Goal: Navigation & Orientation: Go to known website

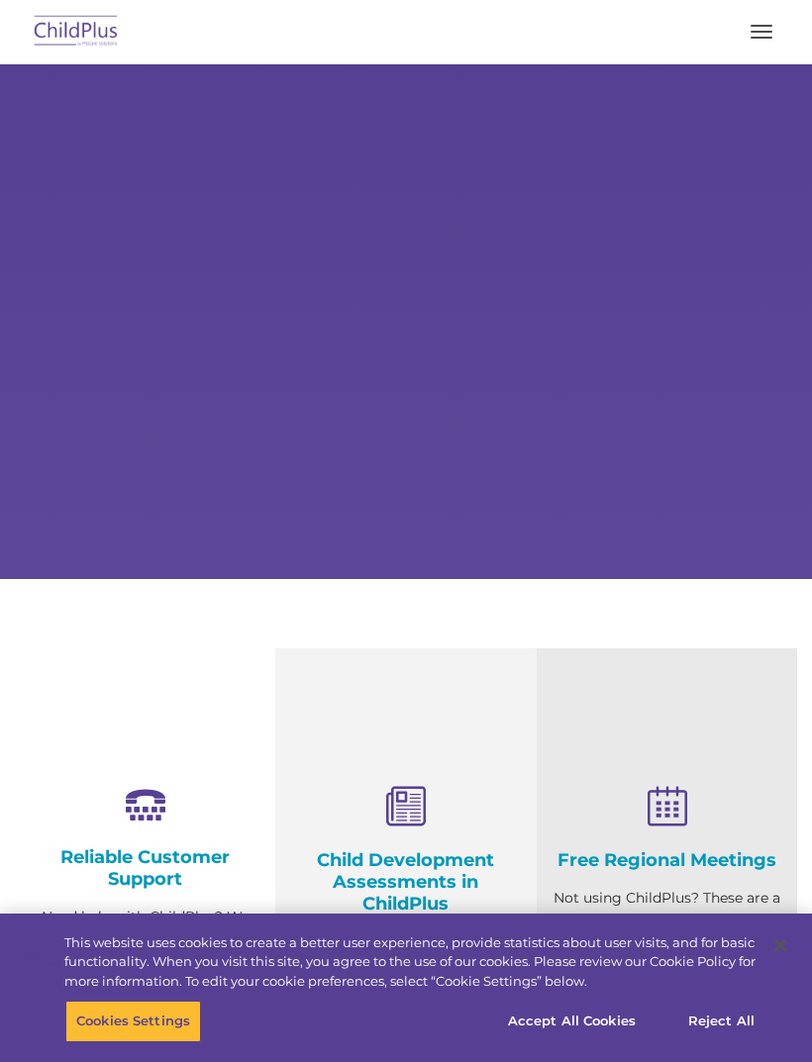
select select "MEDIUM"
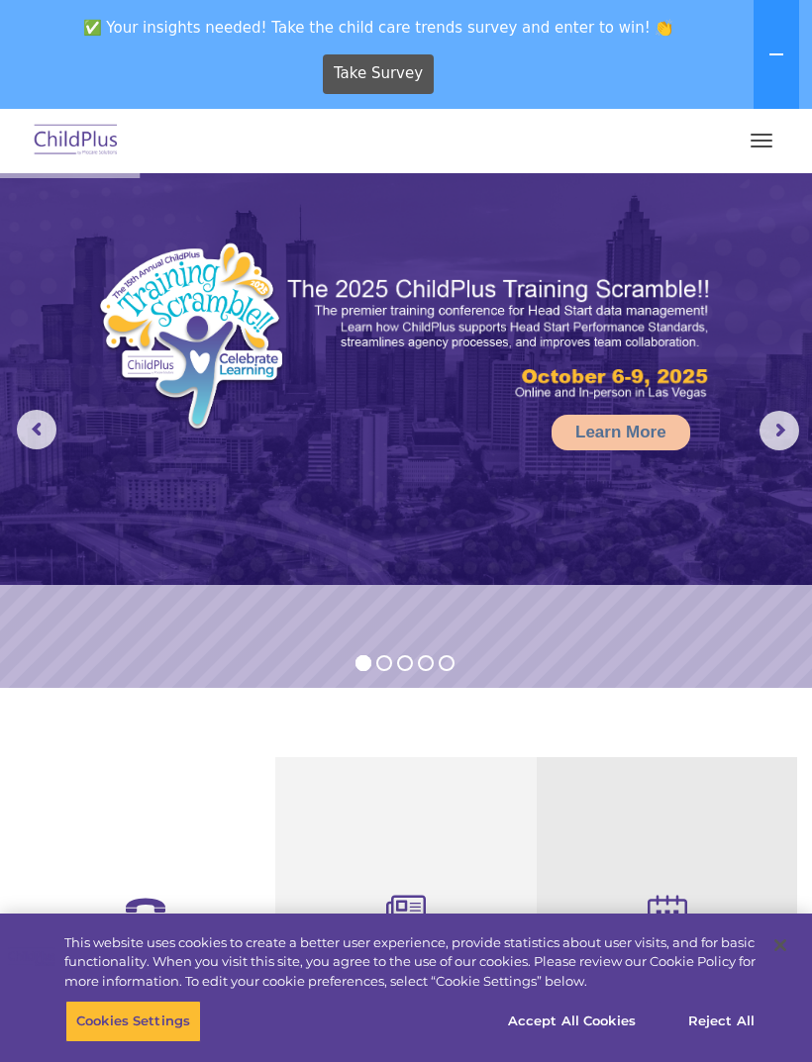
click at [757, 142] on button "button" at bounding box center [762, 141] width 42 height 32
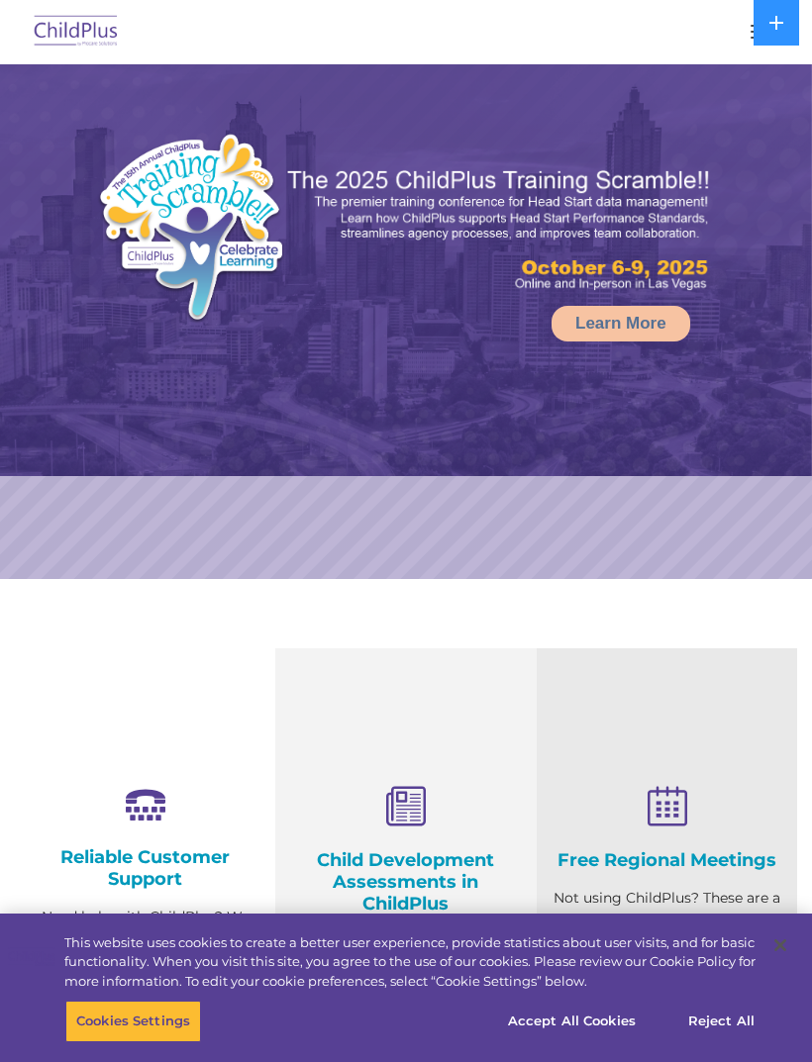
select select "MEDIUM"
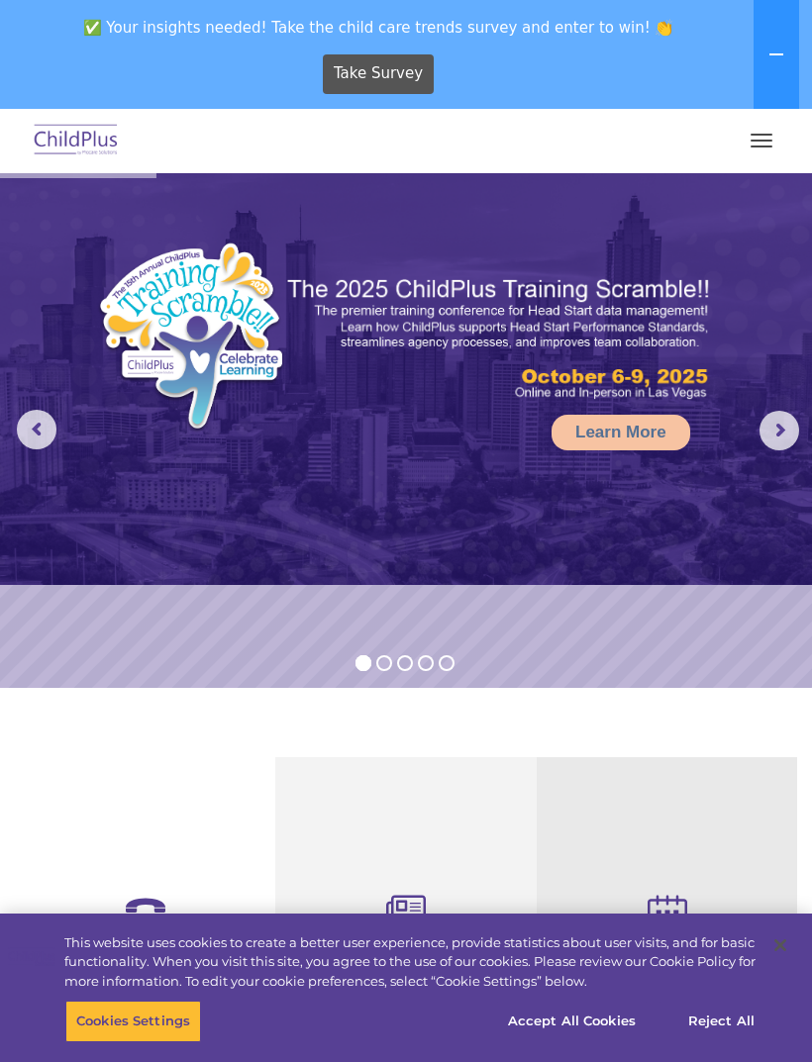
click at [755, 144] on button "button" at bounding box center [762, 141] width 42 height 32
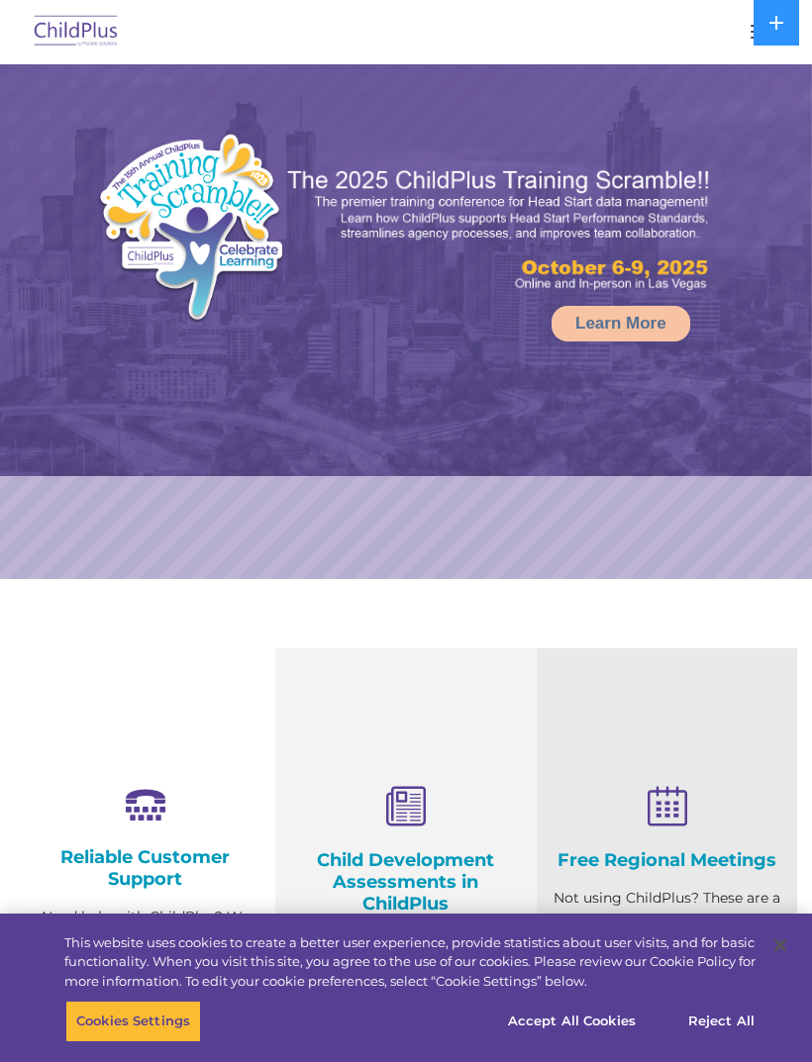
select select "MEDIUM"
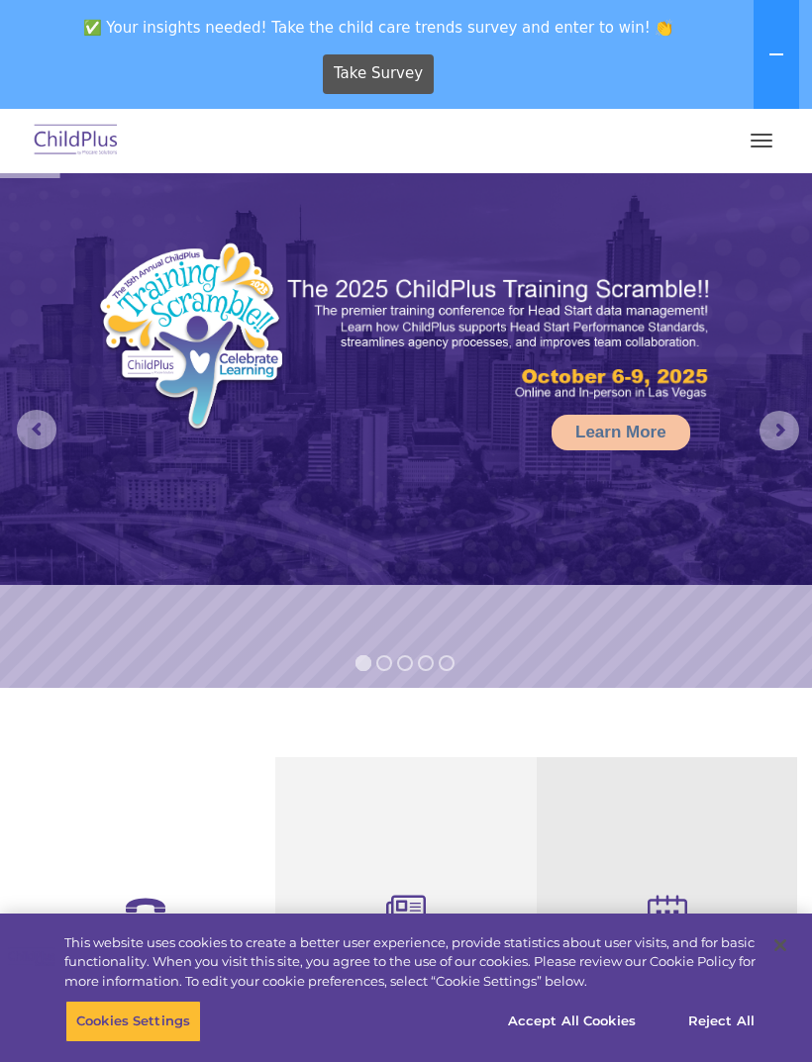
click at [772, 153] on button "button" at bounding box center [762, 141] width 42 height 32
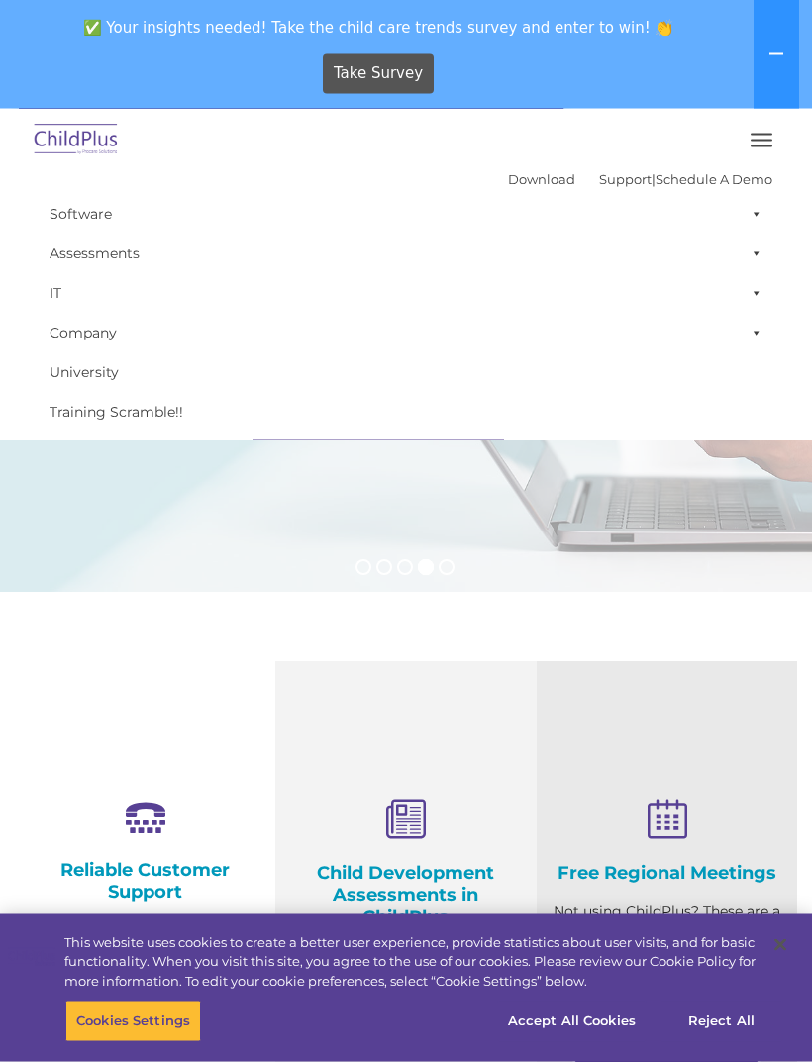
scroll to position [60, 0]
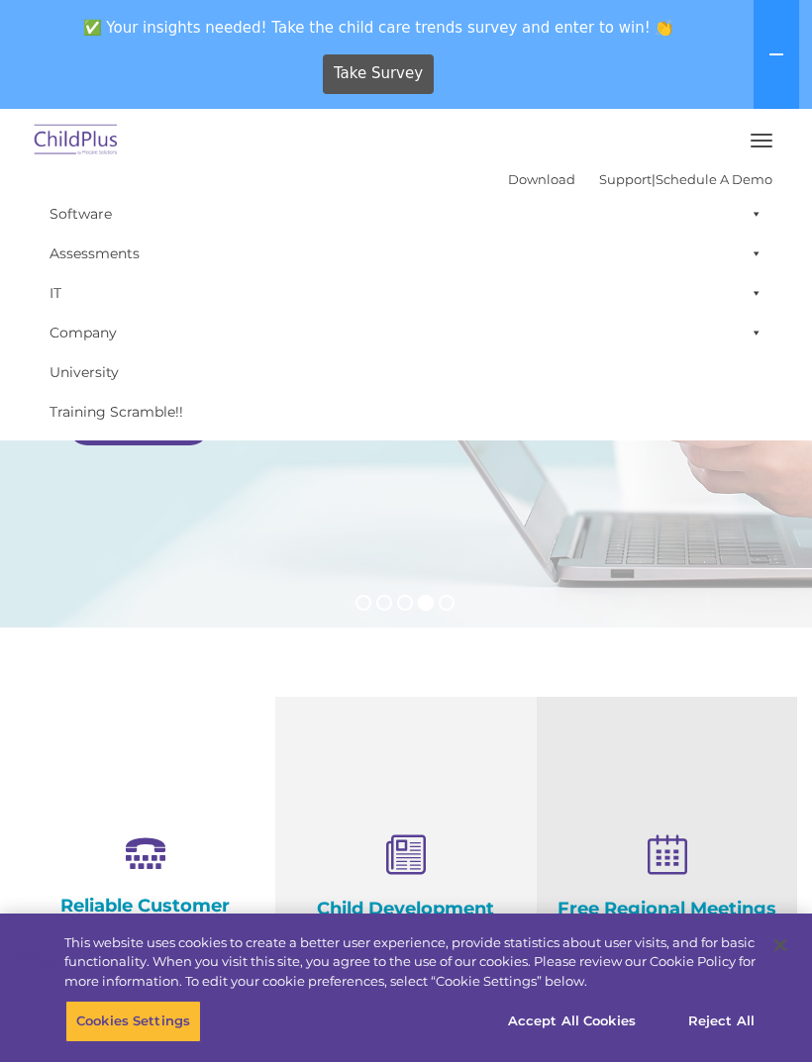
click at [755, 143] on button "button" at bounding box center [762, 141] width 42 height 32
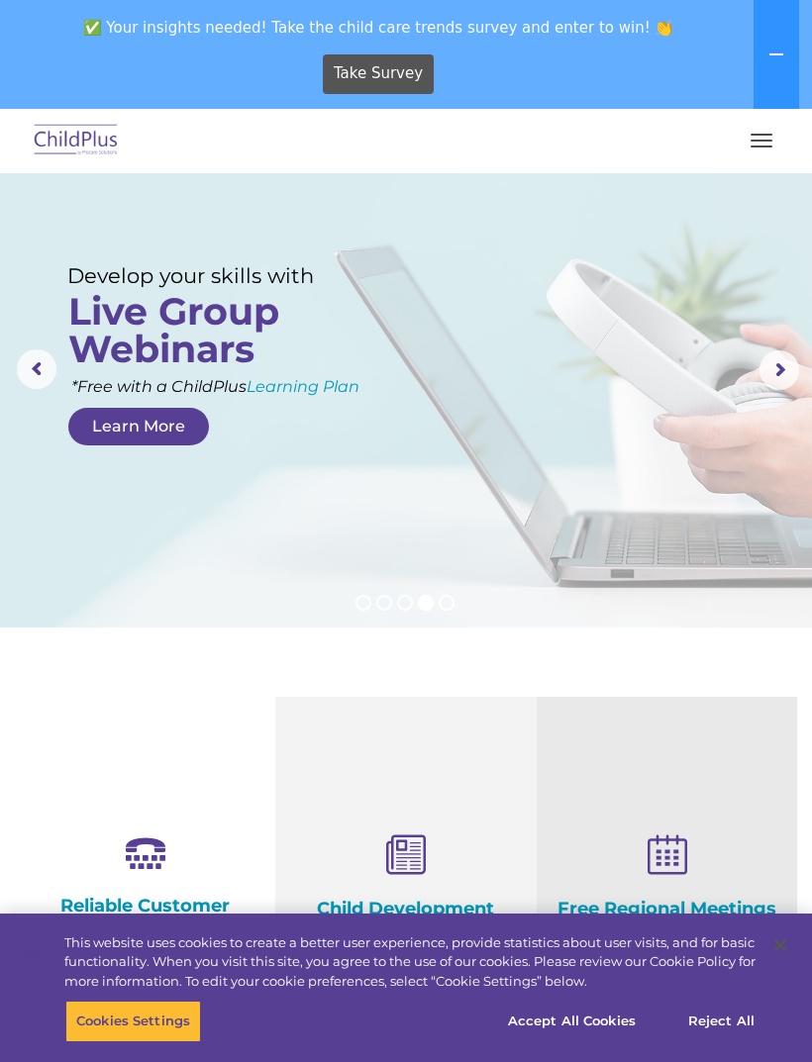
click at [770, 58] on icon at bounding box center [776, 55] width 16 height 16
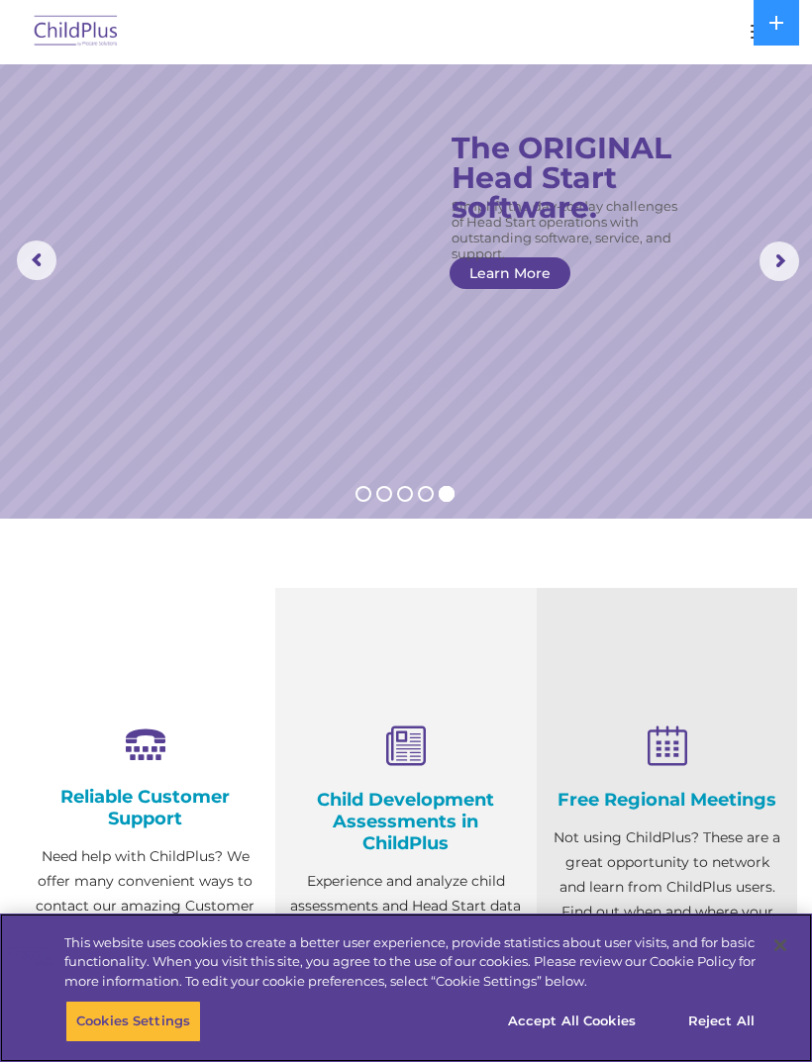
click at [608, 1043] on button "Accept All Cookies" at bounding box center [572, 1022] width 150 height 42
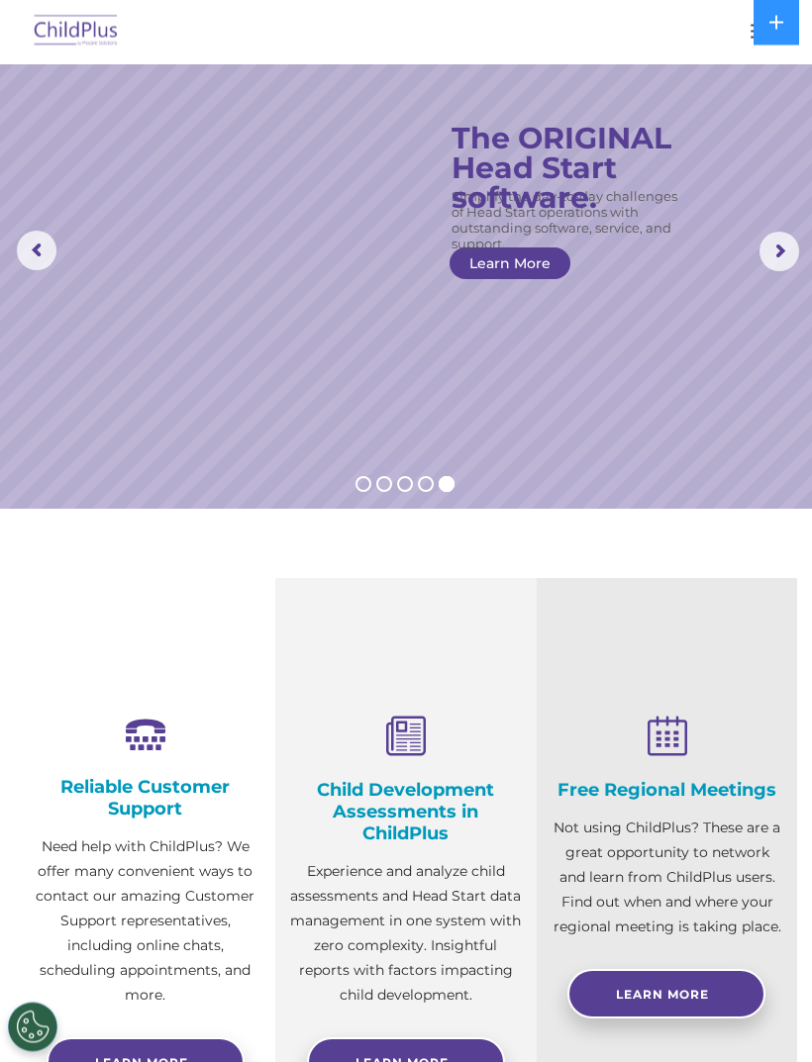
scroll to position [0, 0]
